Goal: Complete application form: Complete application form

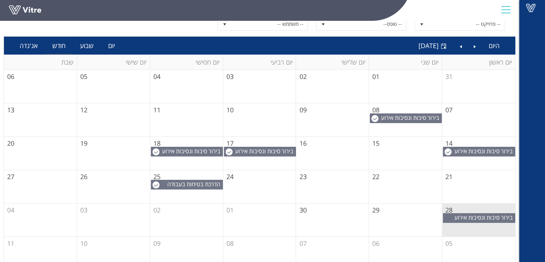
scroll to position [69, 0]
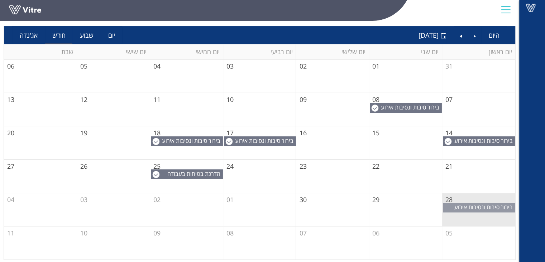
click at [479, 207] on span "בירור סיבות ונסיבות אירוע בטיחות." at bounding box center [484, 211] width 61 height 16
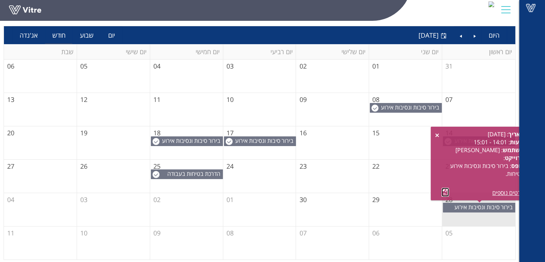
click at [443, 191] on link at bounding box center [446, 191] width 8 height 9
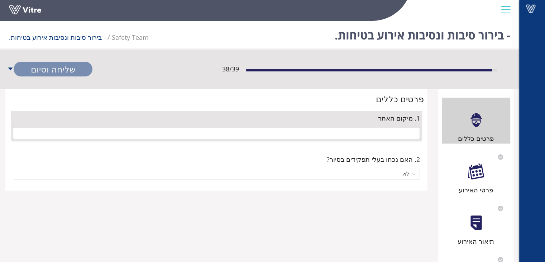
type input "35 רשפים"
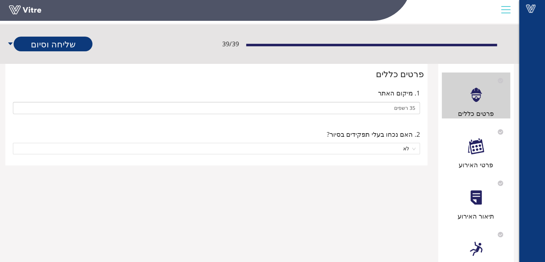
scroll to position [36, 0]
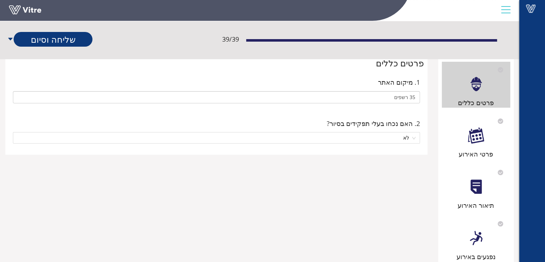
click at [469, 146] on div "פרטי האירוע" at bounding box center [476, 136] width 69 height 46
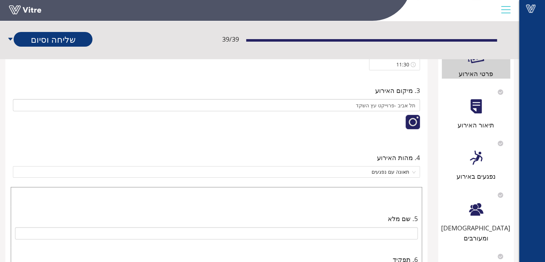
scroll to position [72, 0]
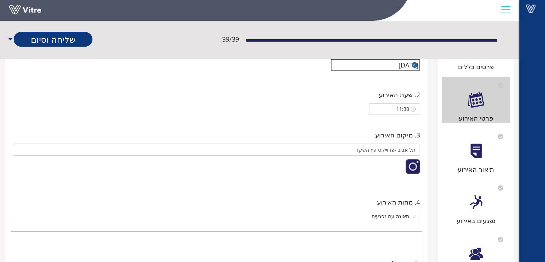
click at [474, 158] on div "תיאור האירוע" at bounding box center [476, 151] width 69 height 46
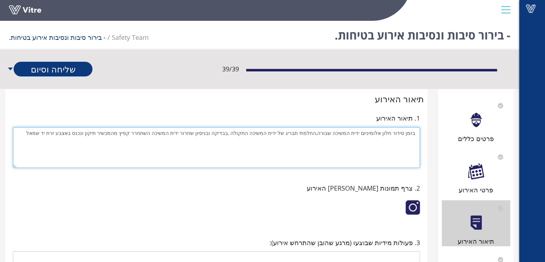
drag, startPoint x: 415, startPoint y: 133, endPoint x: 199, endPoint y: 164, distance: 218.3
click at [199, 164] on textarea "בזמן סידור חלון אלומיניום ידית המשיכה שבורה,החלפתי תבריג של ידית המשיכה התקולה …" at bounding box center [216, 147] width 407 height 41
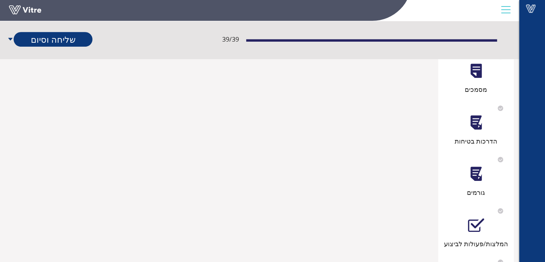
scroll to position [358, 0]
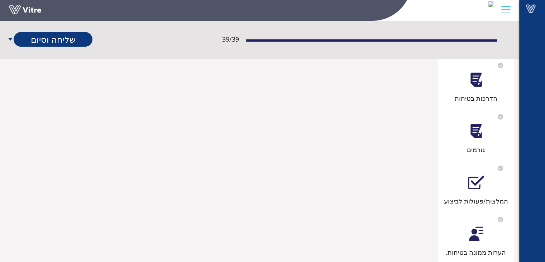
click at [476, 130] on div "גורמים" at bounding box center [476, 132] width 69 height 46
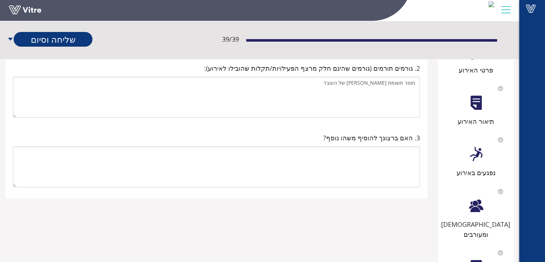
scroll to position [108, 0]
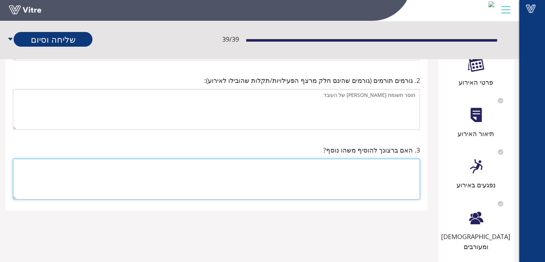
click at [400, 171] on textarea at bounding box center [216, 178] width 407 height 41
type textarea "חוסר בשימוש בצ.מ.א"
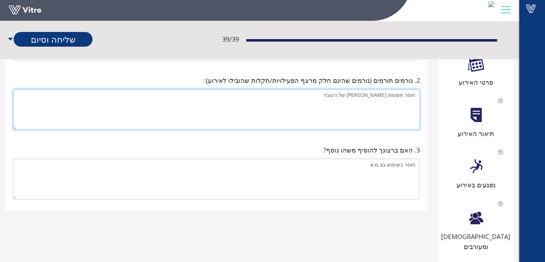
drag, startPoint x: 361, startPoint y: 95, endPoint x: 410, endPoint y: 96, distance: 49.1
click at [416, 97] on textarea "חוסר תשומת לב של העובד" at bounding box center [216, 109] width 407 height 41
click at [295, 116] on textarea "חוסר תשומת לב של העובד" at bounding box center [216, 109] width 407 height 41
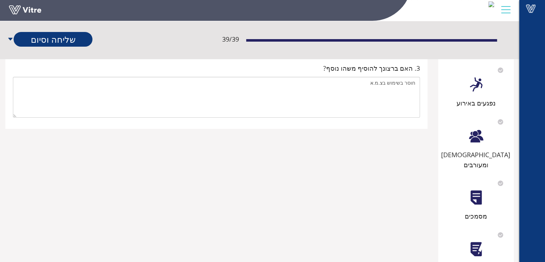
scroll to position [287, 0]
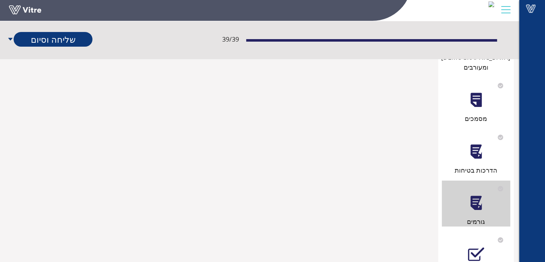
click at [476, 195] on div at bounding box center [476, 203] width 16 height 16
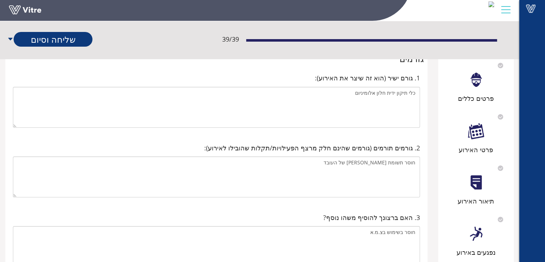
scroll to position [179, 0]
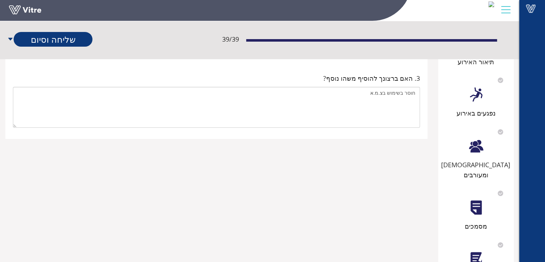
click at [478, 154] on div at bounding box center [476, 146] width 16 height 16
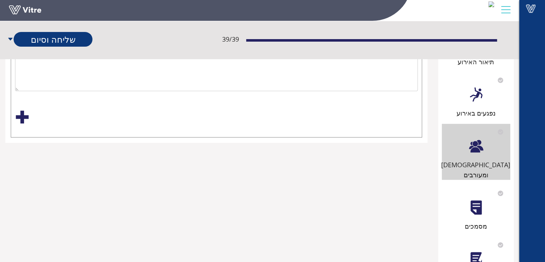
click at [469, 206] on div "מסמכים" at bounding box center [476, 208] width 69 height 46
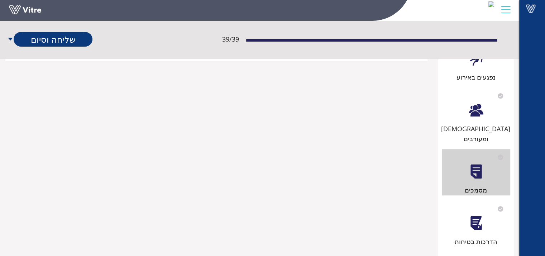
scroll to position [466, 0]
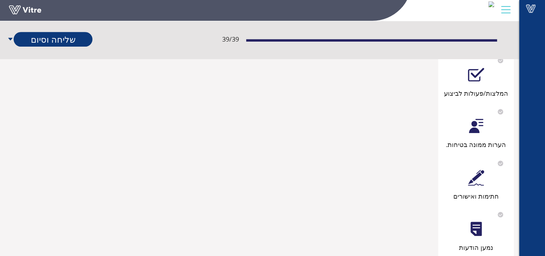
click at [474, 139] on div "הערות ממונה בטיחות." at bounding box center [476, 144] width 69 height 10
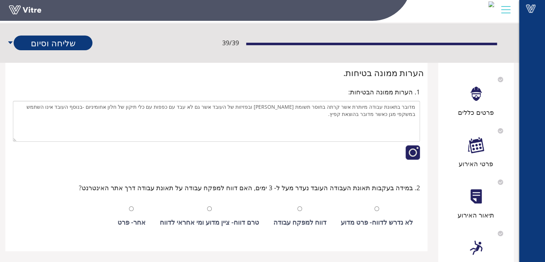
scroll to position [72, 0]
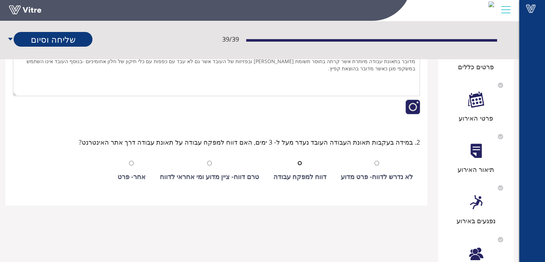
click at [302, 161] on input "radio" at bounding box center [299, 163] width 5 height 5
radio input "true"
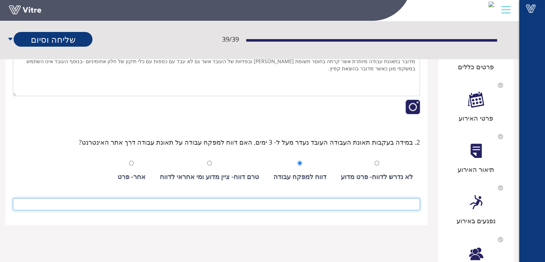
click at [369, 204] on input at bounding box center [216, 204] width 407 height 12
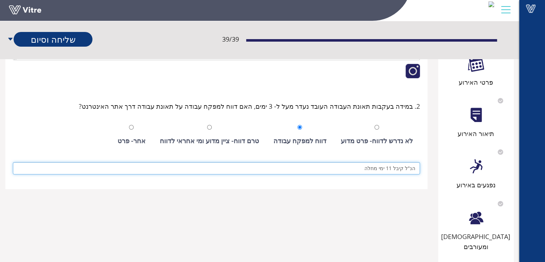
scroll to position [0, 0]
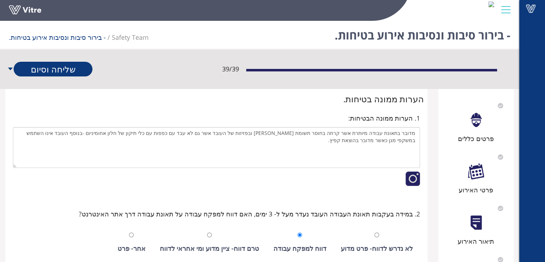
type input "הנ"ל קיבל 11 ימי מחלה"
click at [477, 128] on div "פרטים כללים" at bounding box center [476, 120] width 69 height 46
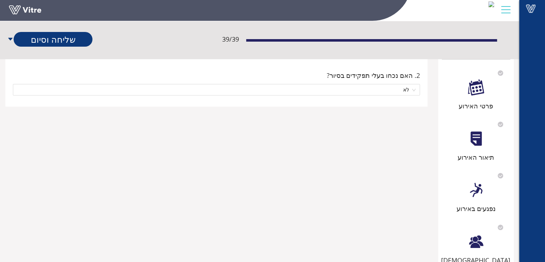
scroll to position [72, 0]
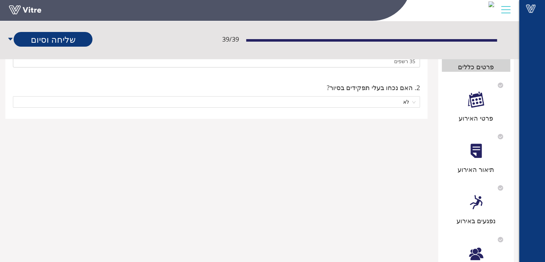
click at [477, 114] on div "פרטי האירוע" at bounding box center [476, 118] width 69 height 10
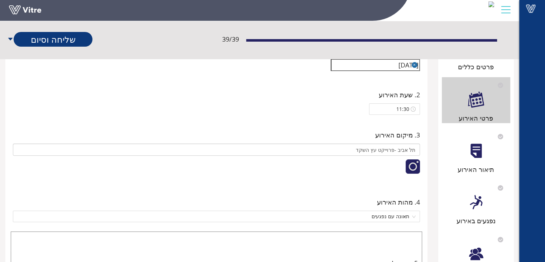
click at [477, 144] on div at bounding box center [476, 151] width 16 height 16
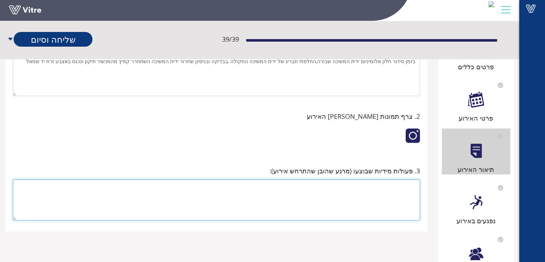
click at [412, 183] on textarea at bounding box center [216, 199] width 407 height 41
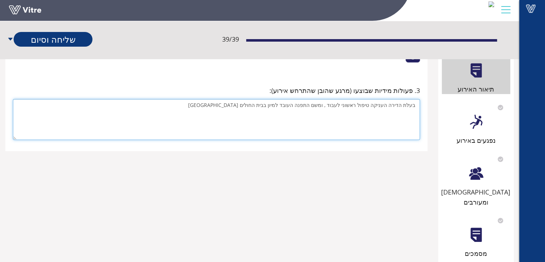
scroll to position [108, 0]
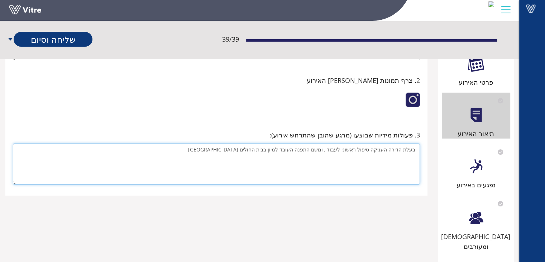
type textarea "בעלת הדירה העניקה טיפול ראשוני לעבוד , ומשם התפנה העובד למיון בבית החולים איכיל…"
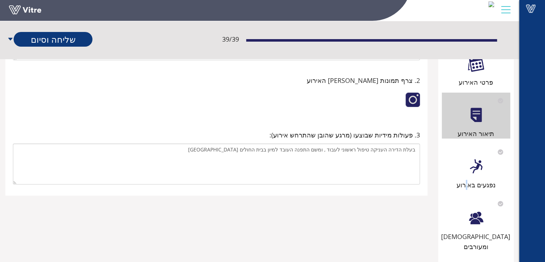
drag, startPoint x: 467, startPoint y: 181, endPoint x: 457, endPoint y: 177, distance: 11.1
click at [461, 178] on div "נפגעים באירוע" at bounding box center [476, 167] width 69 height 46
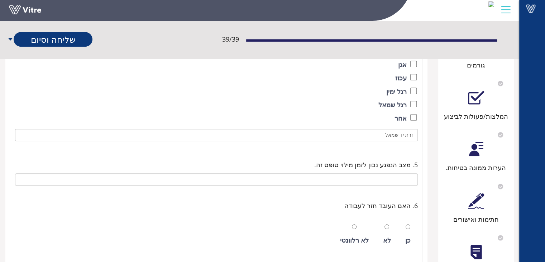
scroll to position [437, 0]
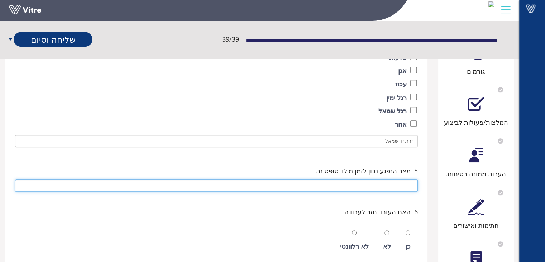
click at [368, 188] on input "text" at bounding box center [216, 185] width 403 height 12
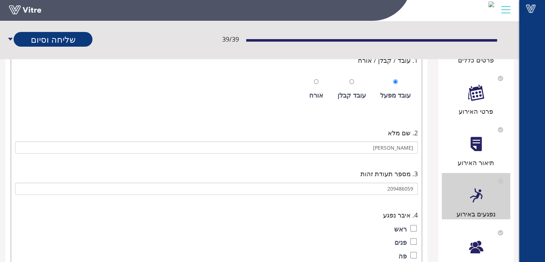
scroll to position [222, 0]
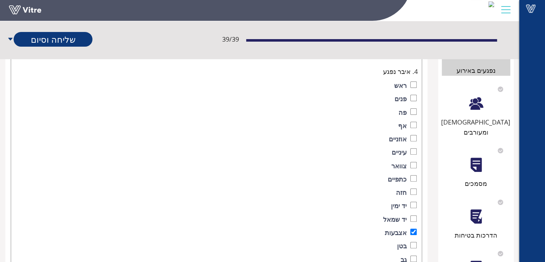
type input "חזר לעבודה"
click at [477, 157] on div at bounding box center [476, 165] width 16 height 16
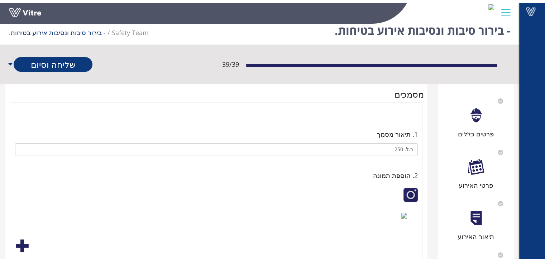
scroll to position [0, 0]
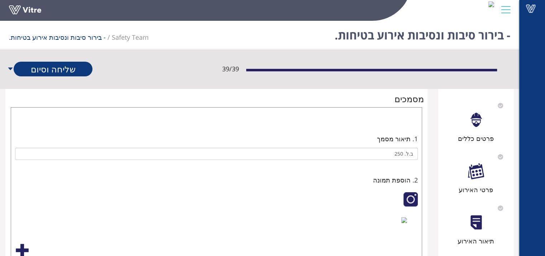
click at [486, 133] on div "פרטים כללים" at bounding box center [476, 138] width 69 height 10
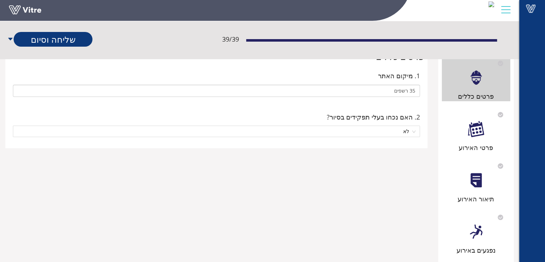
scroll to position [108, 0]
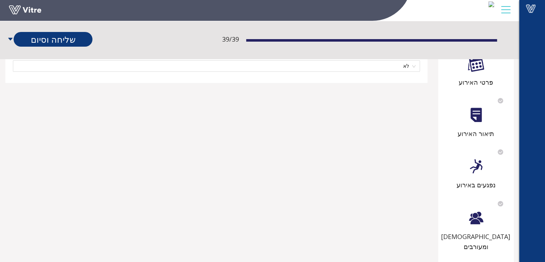
click at [478, 81] on div "פרטי האירוע" at bounding box center [476, 82] width 69 height 10
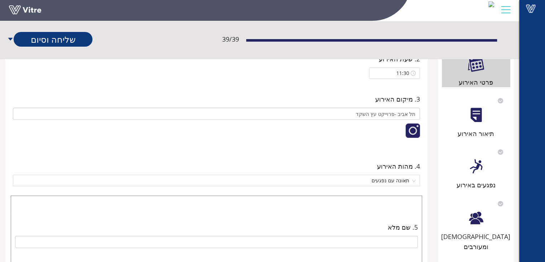
click at [469, 134] on div "תיאור האירוע" at bounding box center [476, 133] width 69 height 10
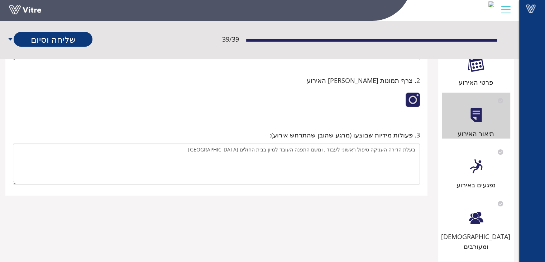
click at [479, 180] on div "נפגעים באירוע" at bounding box center [476, 185] width 69 height 10
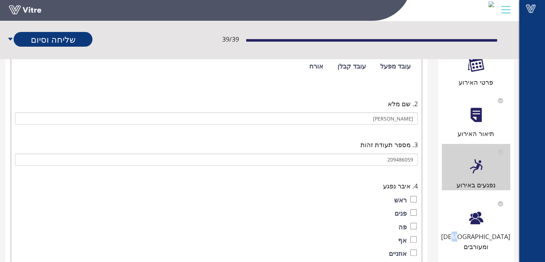
click at [483, 228] on div "עדים ומעורבים" at bounding box center [476, 223] width 69 height 56
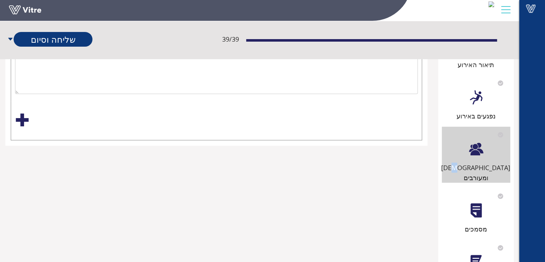
scroll to position [179, 0]
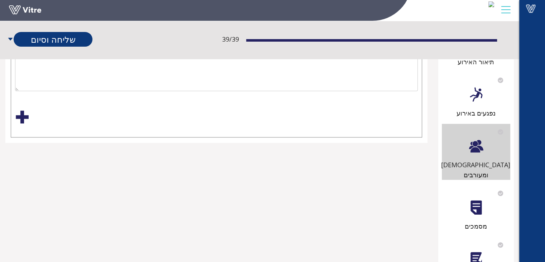
click at [472, 207] on div "מסמכים" at bounding box center [476, 208] width 69 height 46
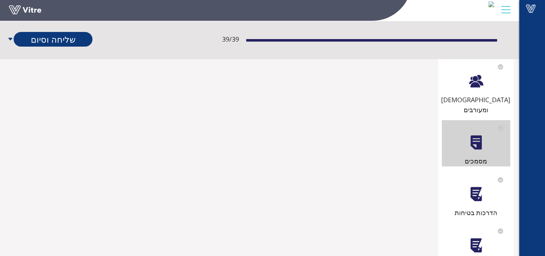
scroll to position [287, 0]
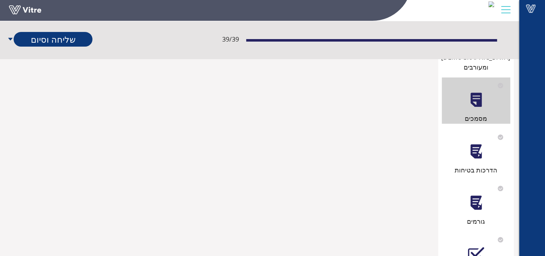
click at [469, 153] on div "הדרכות בטיחות" at bounding box center [476, 152] width 69 height 46
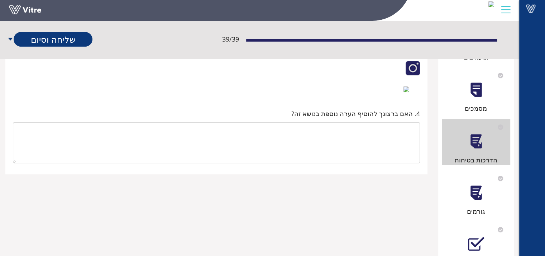
scroll to position [323, 0]
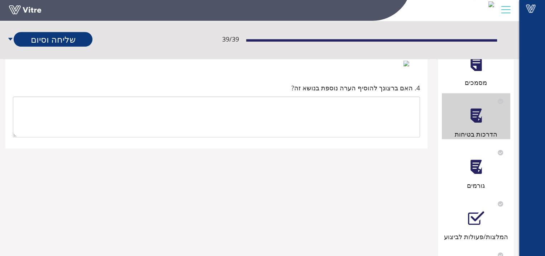
click at [480, 180] on div "גורמים" at bounding box center [476, 185] width 69 height 10
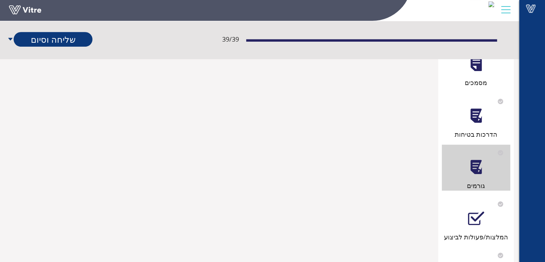
click at [486, 232] on div "המלצות/פעולות לביצוע" at bounding box center [476, 237] width 69 height 10
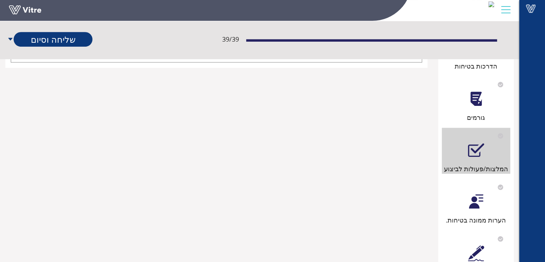
scroll to position [466, 0]
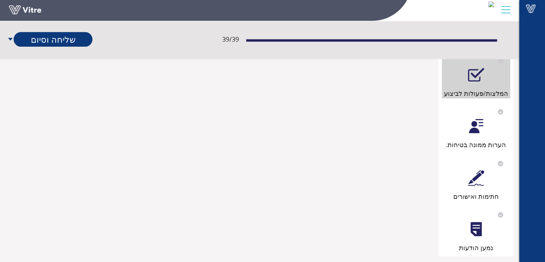
click at [476, 127] on div "הערות ממונה בטיחות." at bounding box center [476, 127] width 69 height 46
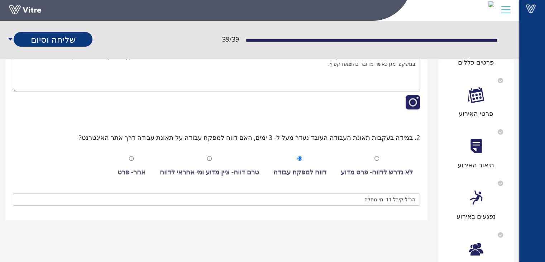
scroll to position [108, 0]
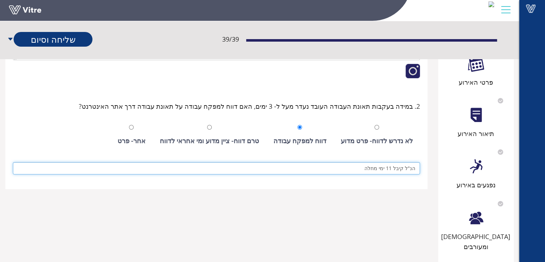
drag, startPoint x: 388, startPoint y: 167, endPoint x: 397, endPoint y: 172, distance: 10.3
click at [394, 170] on input "הנ"ל קיבל 11 ימי מחלה" at bounding box center [216, 168] width 407 height 12
type input "הנ"ל קיבל 8 ימי מחלה"
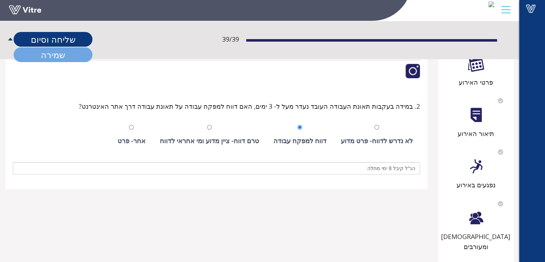
click at [51, 54] on link "שמירה" at bounding box center [53, 54] width 79 height 15
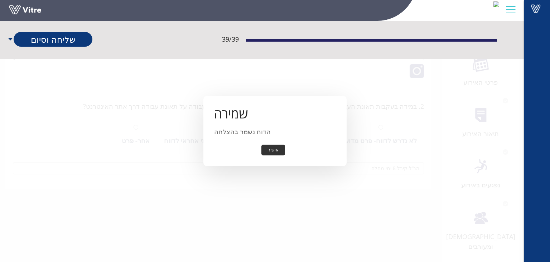
click at [273, 148] on button "אישור" at bounding box center [274, 149] width 24 height 11
